Goal: Use online tool/utility: Utilize a website feature to perform a specific function

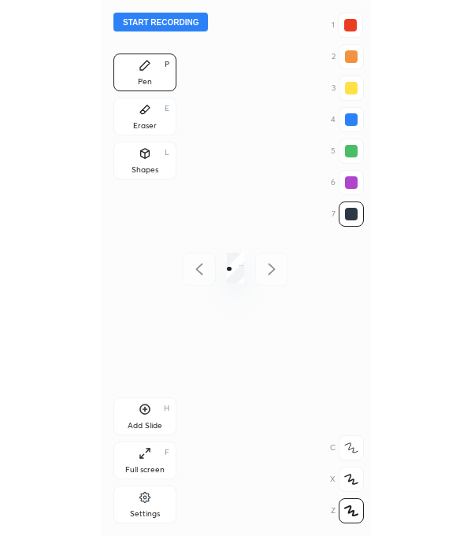
scroll to position [535, 17]
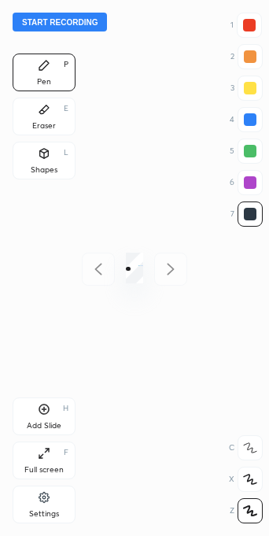
click at [46, 450] on icon at bounding box center [47, 451] width 4 height 4
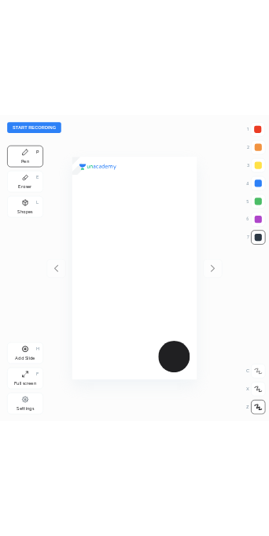
scroll to position [535, 219]
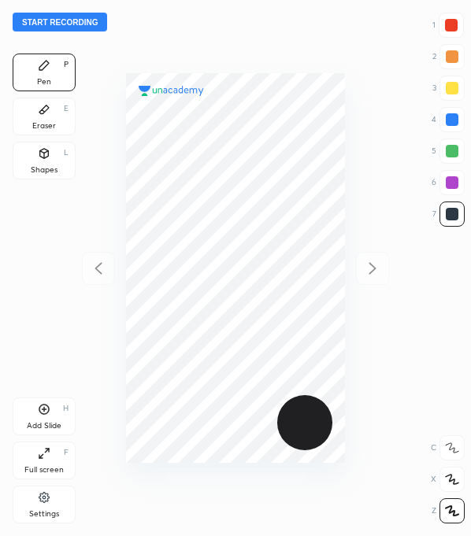
click at [71, 18] on button "Start recording" at bounding box center [60, 22] width 94 height 19
click at [269, 17] on div at bounding box center [451, 25] width 25 height 25
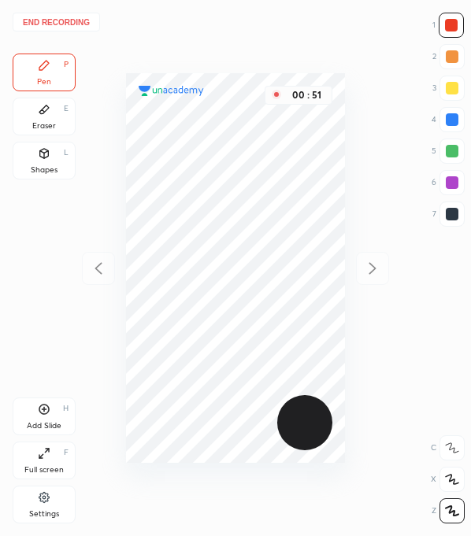
click at [269, 209] on div at bounding box center [452, 214] width 13 height 13
click at [269, 180] on div at bounding box center [452, 182] width 13 height 13
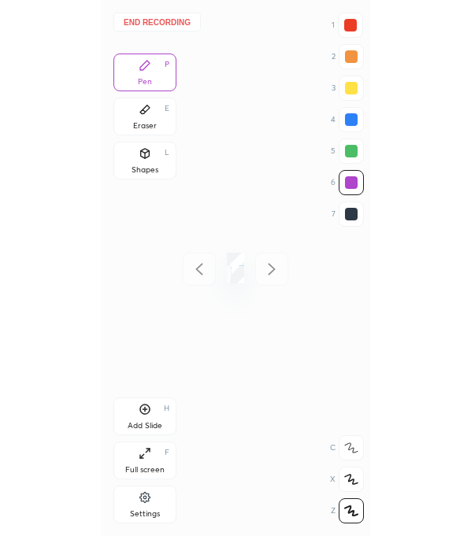
scroll to position [78213, 78731]
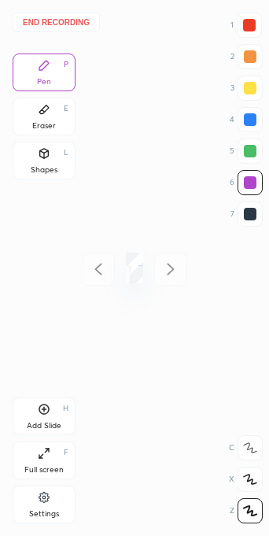
click at [40, 461] on div "Full screen F" at bounding box center [44, 461] width 63 height 38
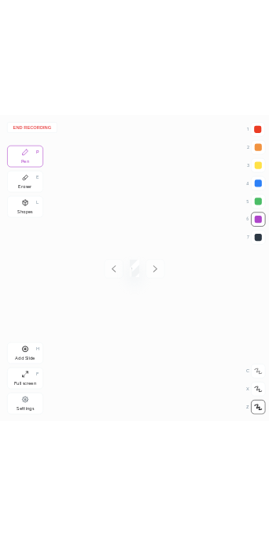
scroll to position [535, 219]
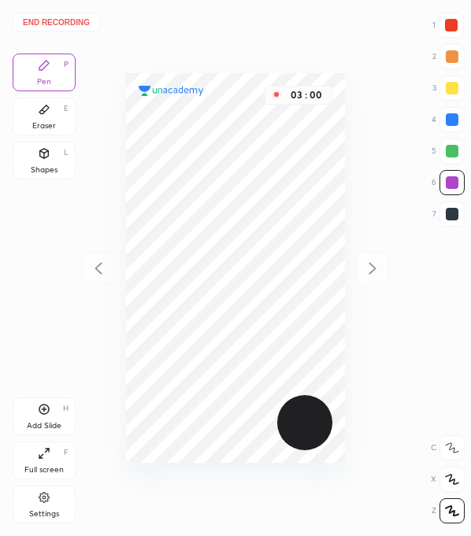
click at [269, 222] on div at bounding box center [451, 214] width 25 height 25
click at [269, 501] on div "End recording 1 2 3 4 5 6 7 R O A L C X Z Erase all C X Z Pen P Eraser E Shapes…" at bounding box center [235, 268] width 471 height 536
click at [269, 273] on div "End recording 1 2 3 4 5 6 7 R O A L C X Z Erase all C X Z Pen P Eraser E Shapes…" at bounding box center [235, 268] width 471 height 536
click at [56, 415] on div "Add Slide H" at bounding box center [44, 417] width 63 height 38
click at [269, 29] on div at bounding box center [451, 25] width 13 height 13
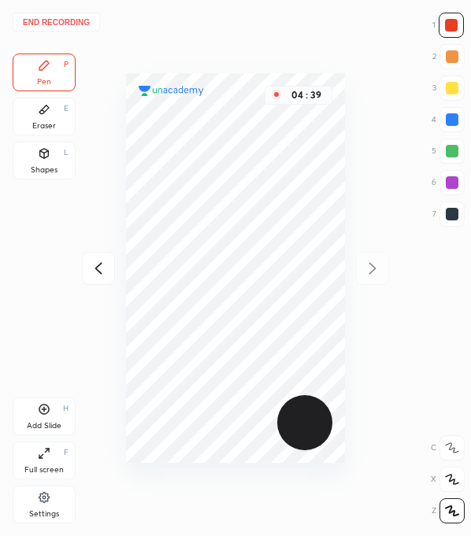
click at [58, 128] on div "Eraser E" at bounding box center [44, 117] width 63 height 38
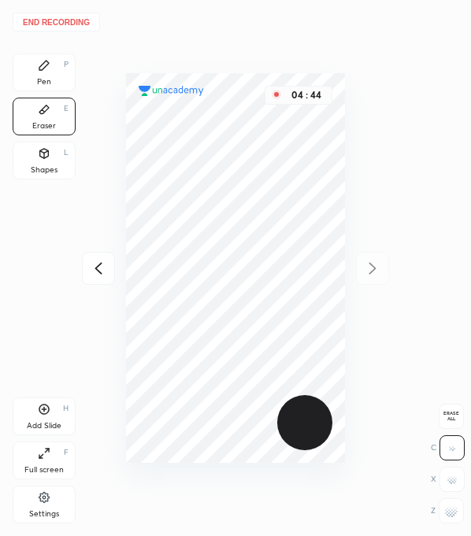
click at [34, 80] on div "Pen P" at bounding box center [44, 73] width 63 height 38
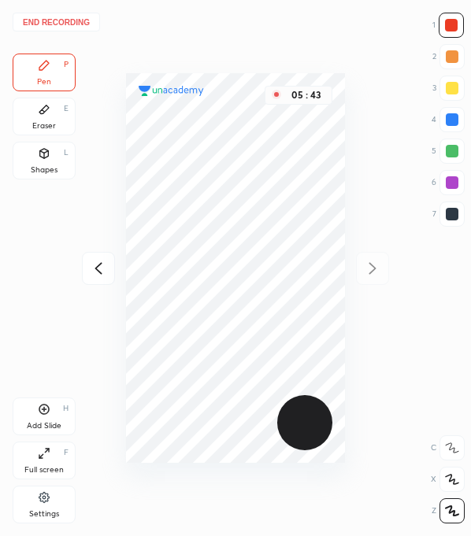
click at [269, 220] on div at bounding box center [451, 214] width 25 height 25
click at [46, 425] on div "Add Slide" at bounding box center [44, 426] width 35 height 8
click at [269, 25] on div at bounding box center [451, 25] width 13 height 13
click at [269, 220] on div at bounding box center [451, 214] width 25 height 25
click at [269, 22] on div at bounding box center [451, 25] width 13 height 13
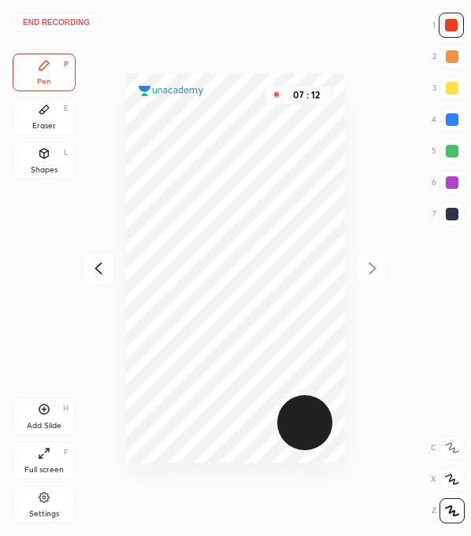
click at [269, 217] on div at bounding box center [452, 214] width 13 height 13
click at [269, 21] on div at bounding box center [451, 25] width 13 height 13
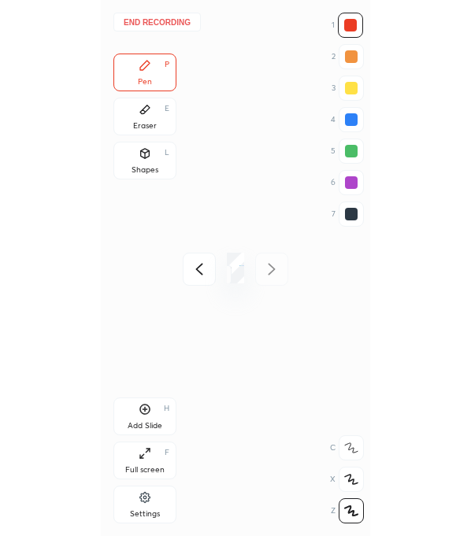
scroll to position [78213, 78731]
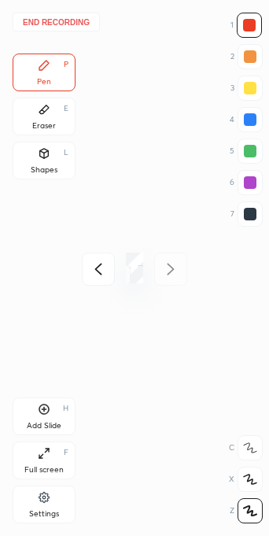
click at [39, 466] on div "Full screen" at bounding box center [43, 470] width 39 height 8
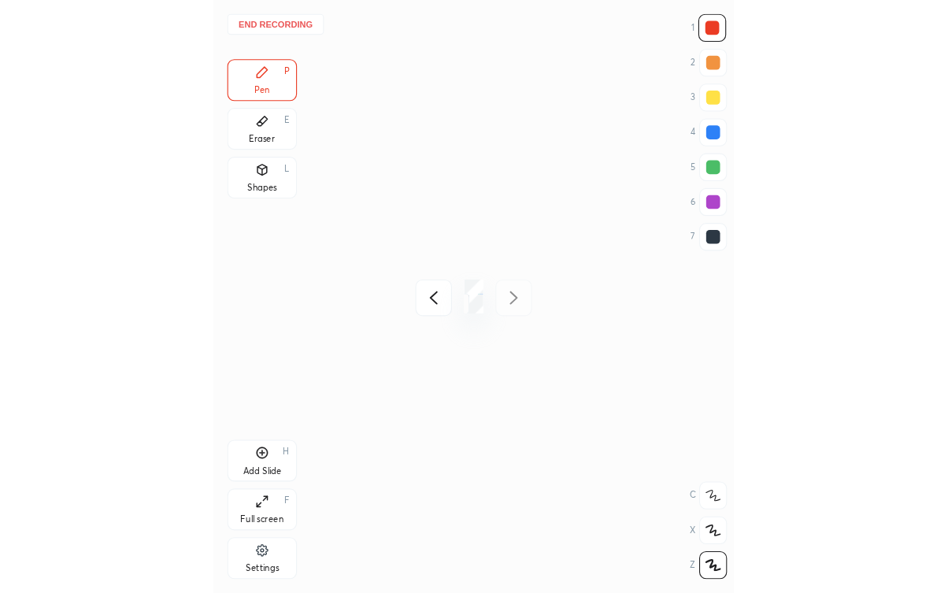
scroll to position [535, 219]
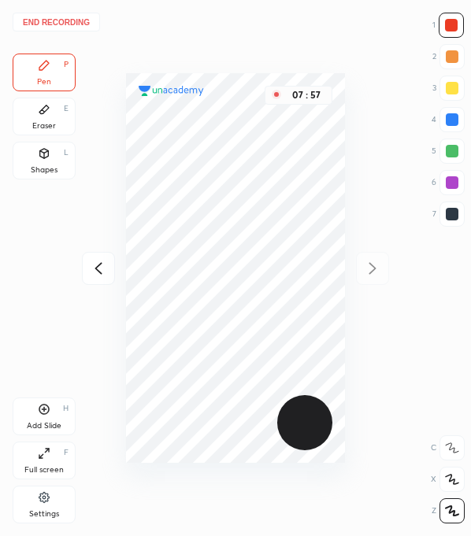
click at [269, 214] on div at bounding box center [452, 214] width 13 height 13
click at [110, 260] on div at bounding box center [98, 268] width 33 height 33
click at [102, 272] on icon at bounding box center [98, 268] width 19 height 19
click at [107, 276] on div "End recording 1 2 3 4 5 6 7 R O A L C X Z Erase all C X Z Pen P Eraser E Shapes…" at bounding box center [235, 268] width 471 height 536
click at [61, 25] on button "End recording" at bounding box center [56, 22] width 87 height 19
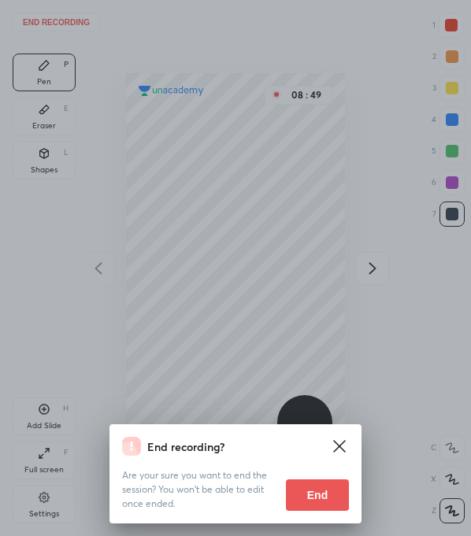
click at [269, 505] on button "End" at bounding box center [317, 495] width 63 height 31
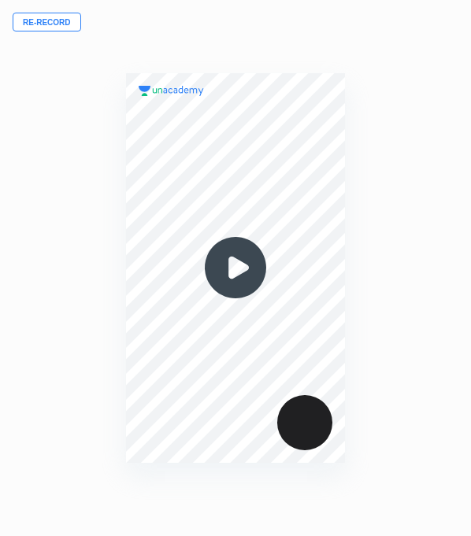
click at [231, 20] on div "00 : 00" at bounding box center [235, 268] width 219 height 536
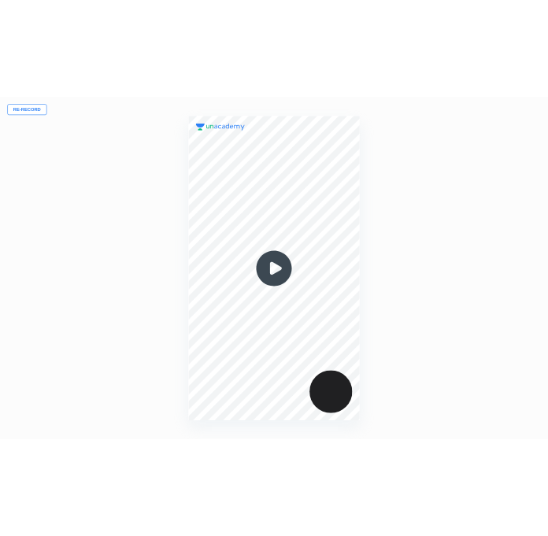
scroll to position [78213, 78453]
